Goal: Download file/media

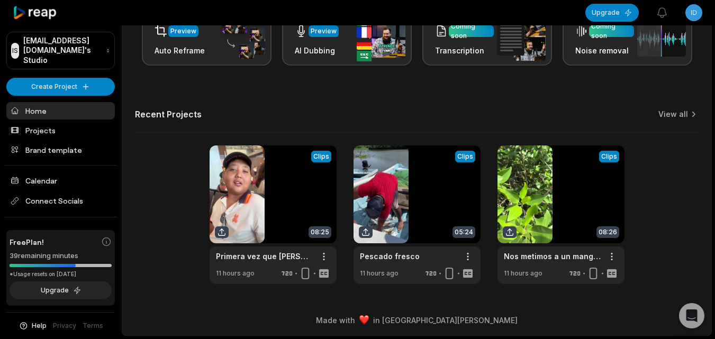
click at [532, 205] on link at bounding box center [560, 214] width 127 height 139
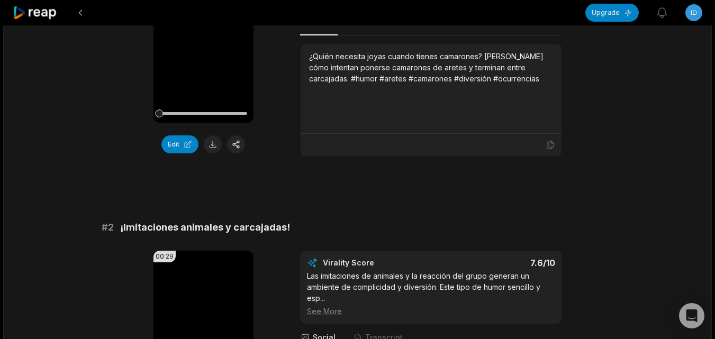
scroll to position [126, 0]
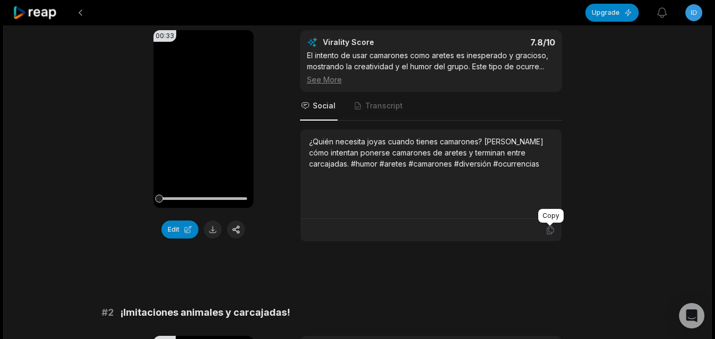
click at [547, 227] on icon at bounding box center [550, 230] width 10 height 10
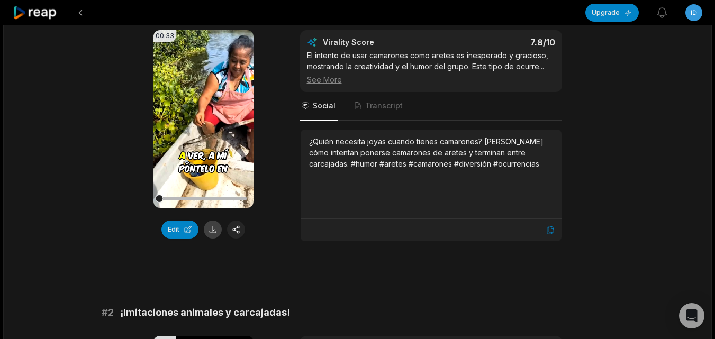
click at [206, 225] on button at bounding box center [213, 230] width 18 height 18
click at [551, 230] on icon at bounding box center [550, 230] width 10 height 10
click at [216, 226] on button at bounding box center [213, 230] width 18 height 18
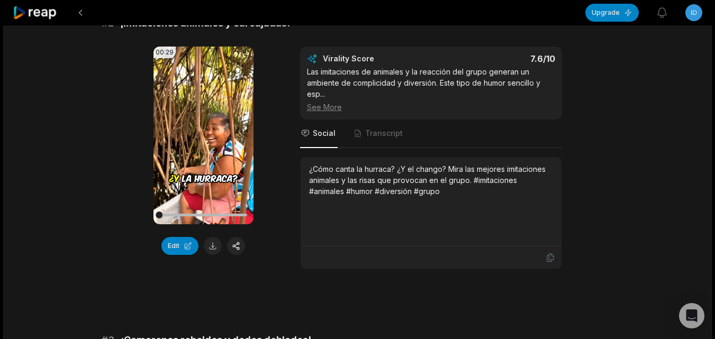
scroll to position [423, 0]
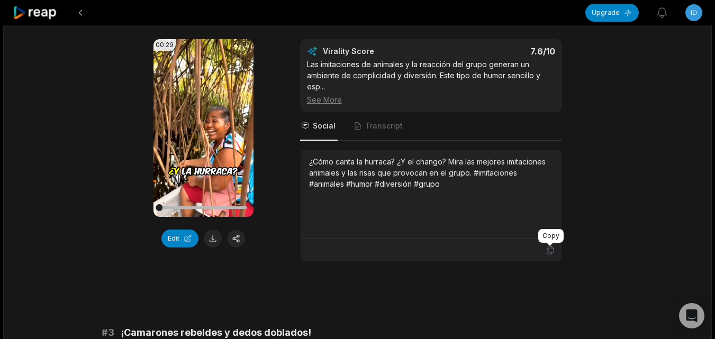
click at [546, 250] on icon at bounding box center [549, 250] width 6 height 8
click at [214, 236] on button at bounding box center [213, 239] width 18 height 18
click at [547, 253] on icon at bounding box center [550, 250] width 10 height 10
click at [212, 238] on button at bounding box center [213, 239] width 18 height 18
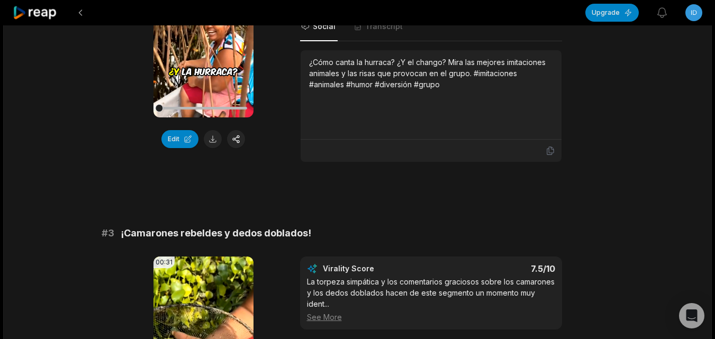
scroll to position [688, 0]
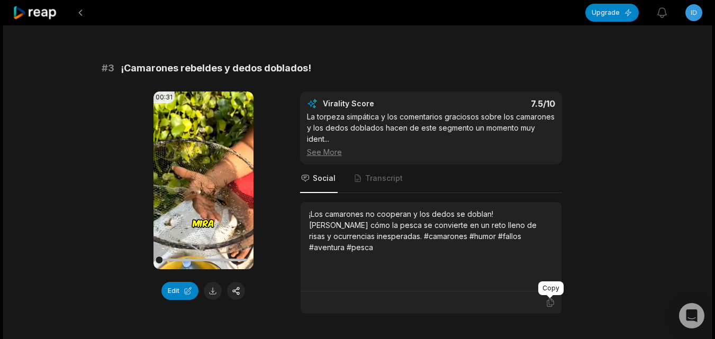
click at [552, 307] on icon at bounding box center [550, 303] width 10 height 10
click at [207, 287] on button at bounding box center [213, 291] width 18 height 18
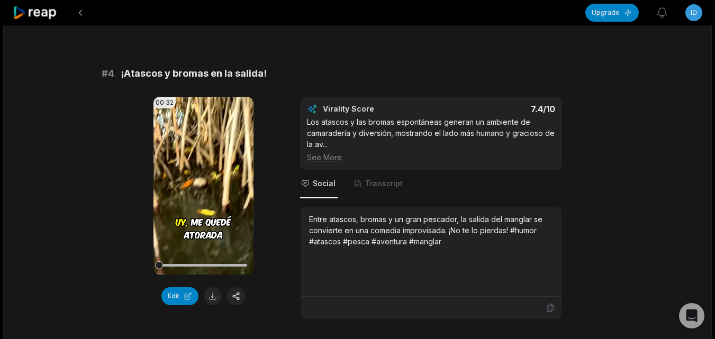
scroll to position [1111, 0]
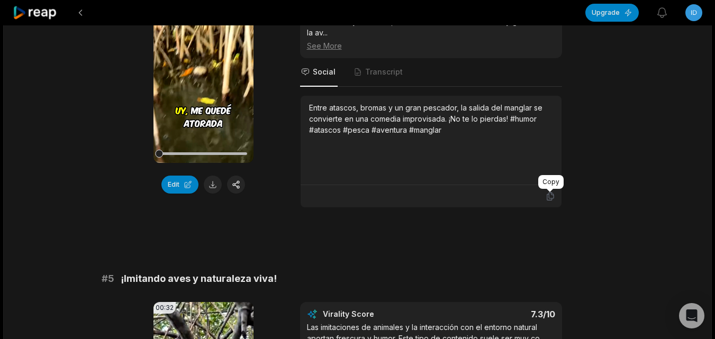
click at [550, 196] on icon at bounding box center [550, 196] width 10 height 10
click at [204, 183] on button at bounding box center [213, 185] width 18 height 18
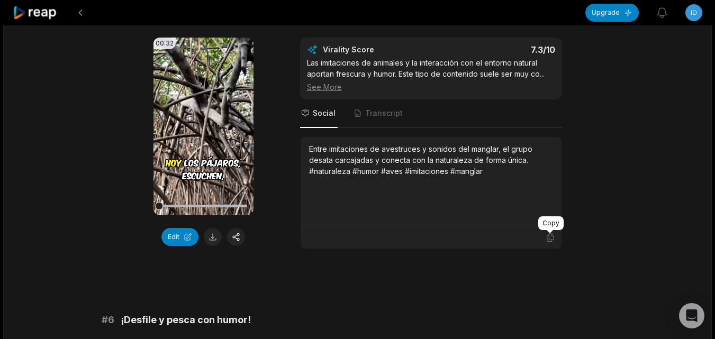
click at [548, 239] on icon at bounding box center [549, 238] width 6 height 8
click at [212, 234] on button at bounding box center [213, 237] width 18 height 18
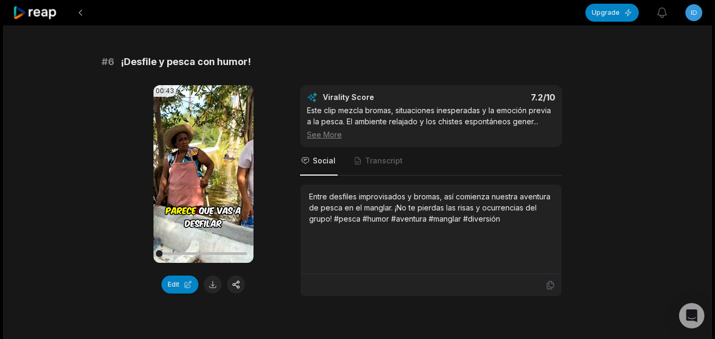
scroll to position [1640, 0]
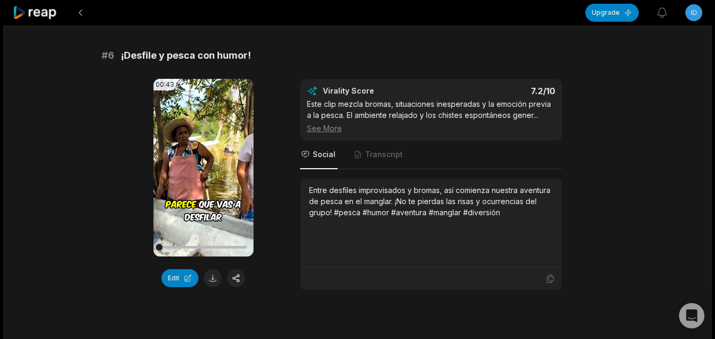
click at [544, 277] on div at bounding box center [431, 279] width 248 height 10
click at [546, 279] on icon at bounding box center [549, 279] width 6 height 8
